Goal: Register for event/course

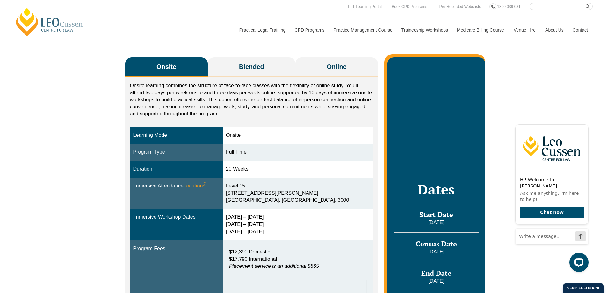
scroll to position [64, 0]
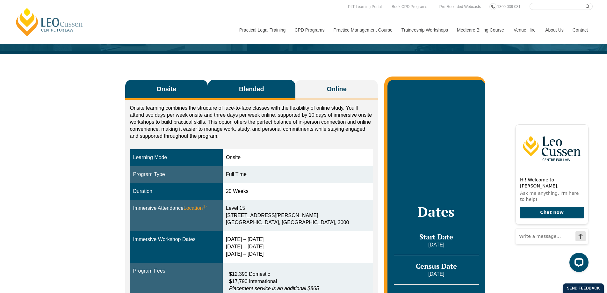
click at [255, 91] on span "Blended" at bounding box center [251, 88] width 25 height 9
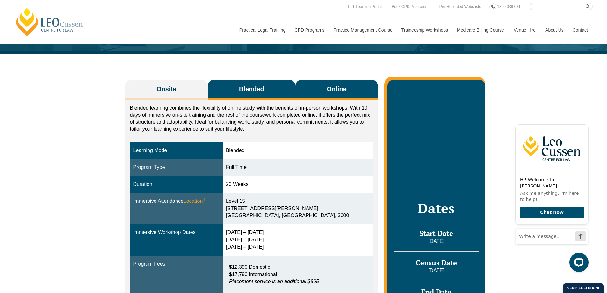
click at [334, 87] on span "Online" at bounding box center [337, 88] width 20 height 9
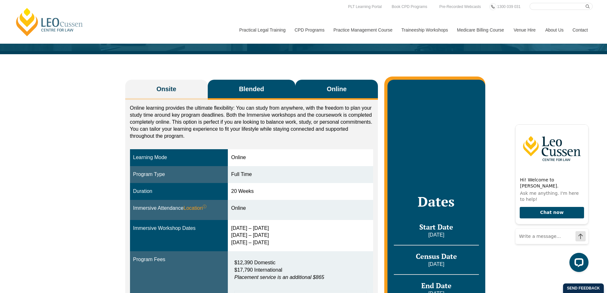
click at [244, 87] on span "Blended" at bounding box center [251, 88] width 25 height 9
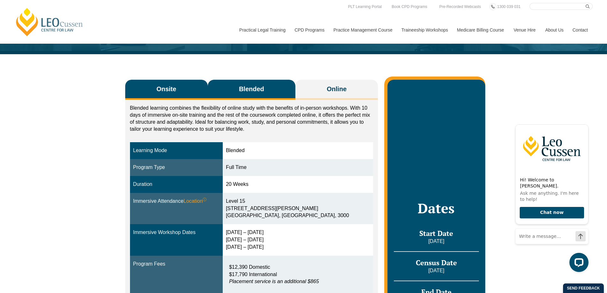
click at [172, 91] on span "Onsite" at bounding box center [167, 88] width 20 height 9
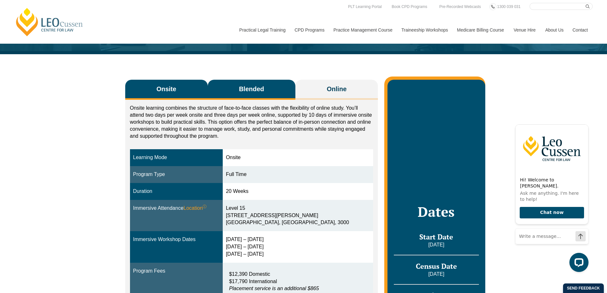
click at [248, 86] on span "Blended" at bounding box center [251, 88] width 25 height 9
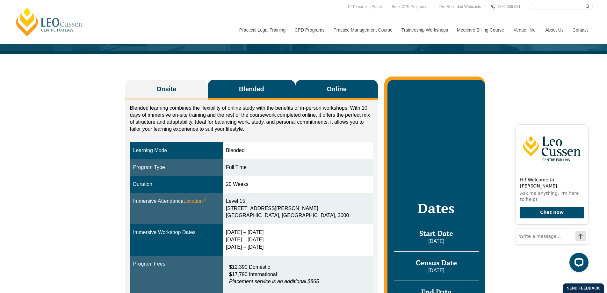
click at [337, 88] on span "Online" at bounding box center [337, 88] width 20 height 9
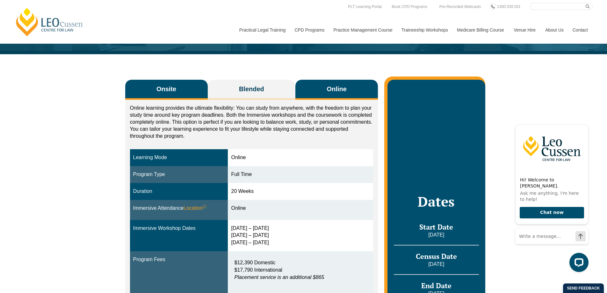
click at [176, 93] on span "Onsite" at bounding box center [167, 88] width 20 height 9
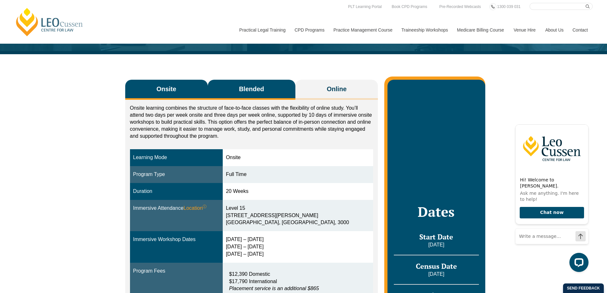
click at [259, 90] on span "Blended" at bounding box center [251, 88] width 25 height 9
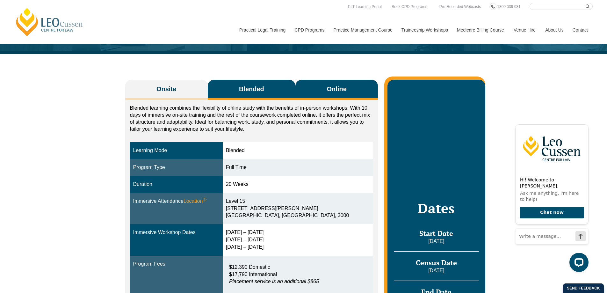
click at [325, 89] on button "Online" at bounding box center [336, 90] width 83 height 20
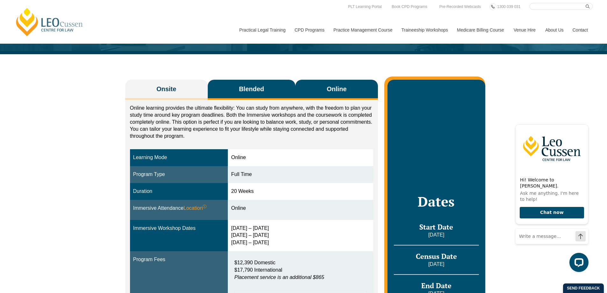
click at [259, 90] on span "Blended" at bounding box center [251, 88] width 25 height 9
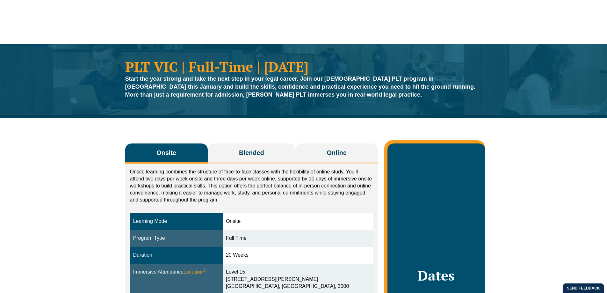
scroll to position [64, 0]
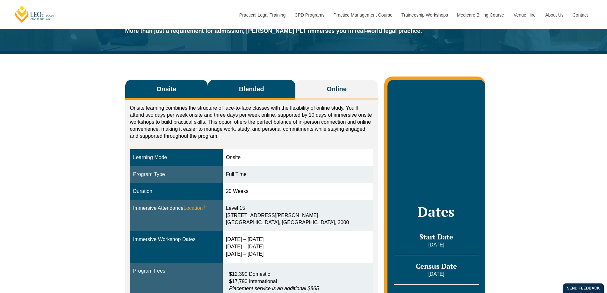
click at [251, 87] on span "Blended" at bounding box center [251, 88] width 25 height 9
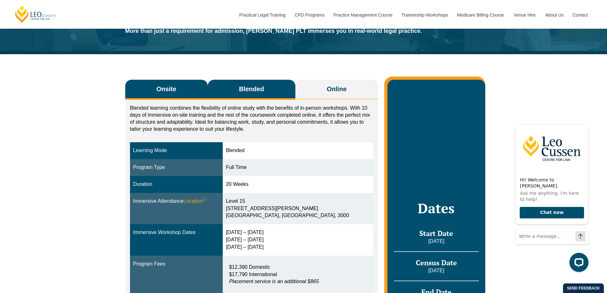
click at [171, 85] on span "Onsite" at bounding box center [167, 88] width 20 height 9
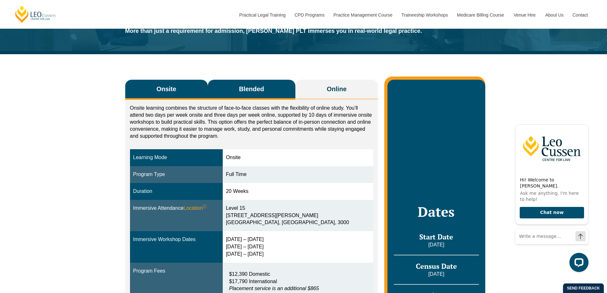
click at [259, 87] on span "Blended" at bounding box center [251, 88] width 25 height 9
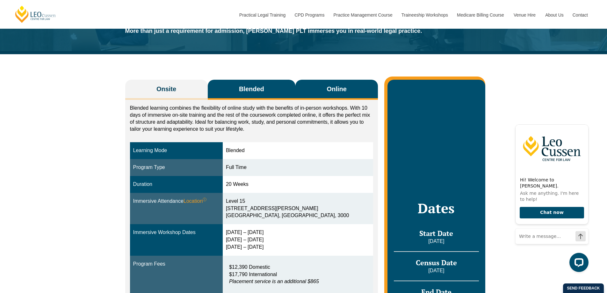
click at [329, 87] on span "Online" at bounding box center [337, 88] width 20 height 9
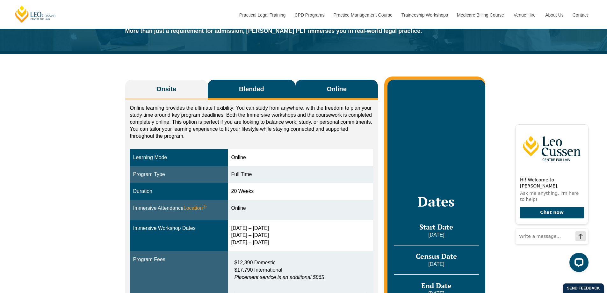
click at [244, 88] on span "Blended" at bounding box center [251, 88] width 25 height 9
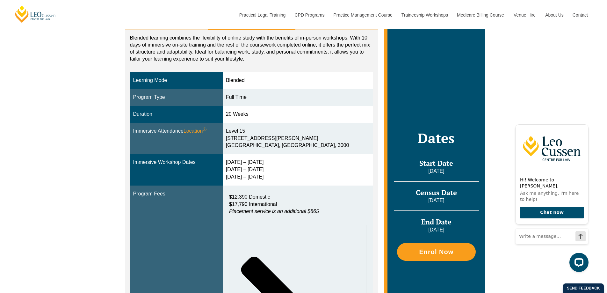
scroll to position [255, 0]
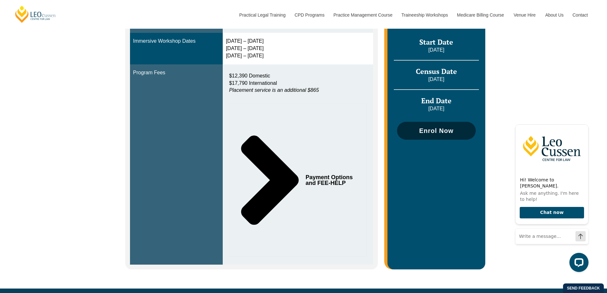
click at [438, 128] on span "Enrol Now" at bounding box center [436, 131] width 34 height 6
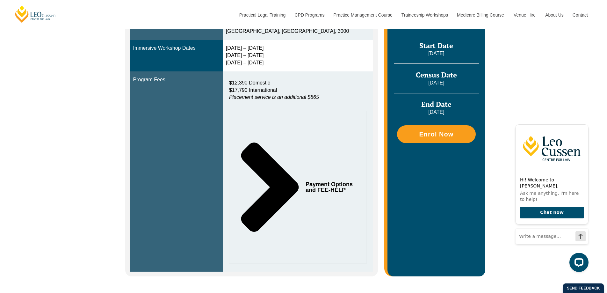
scroll to position [64, 0]
